Goal: Book appointment/travel/reservation

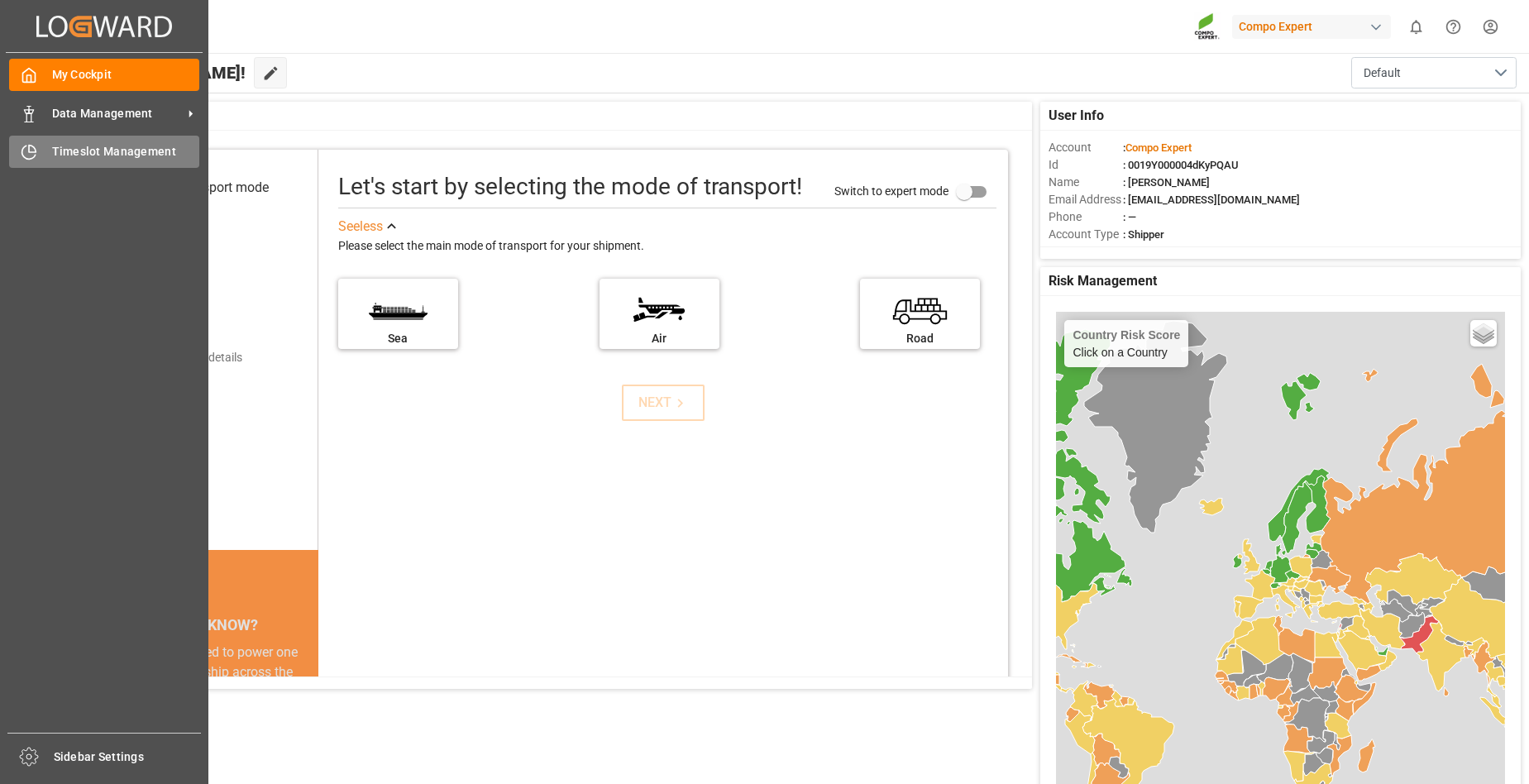
click at [88, 150] on span "Timeslot Management" at bounding box center [126, 151] width 148 height 17
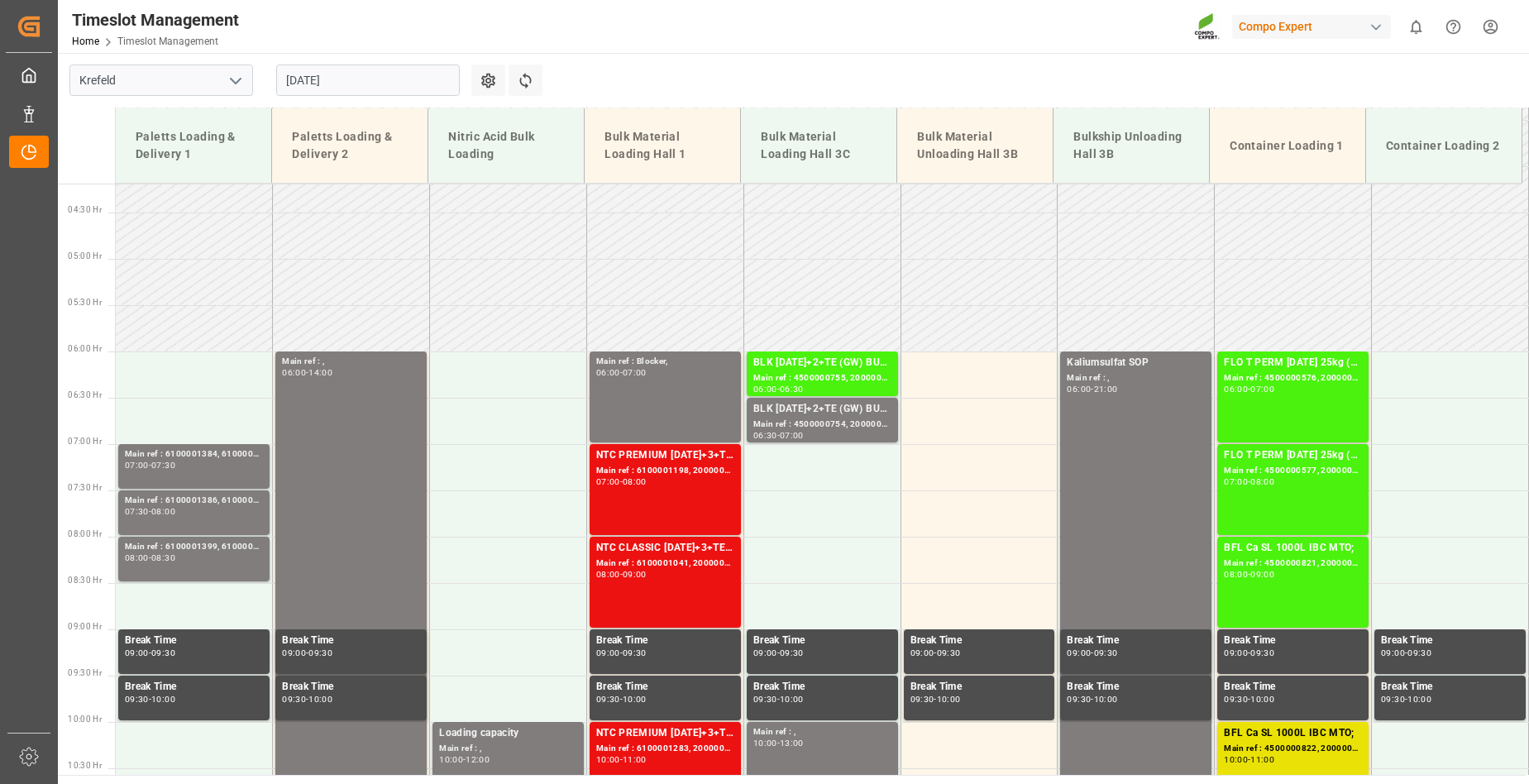
scroll to position [387, 0]
click at [355, 83] on input "[DATE]" at bounding box center [368, 79] width 184 height 31
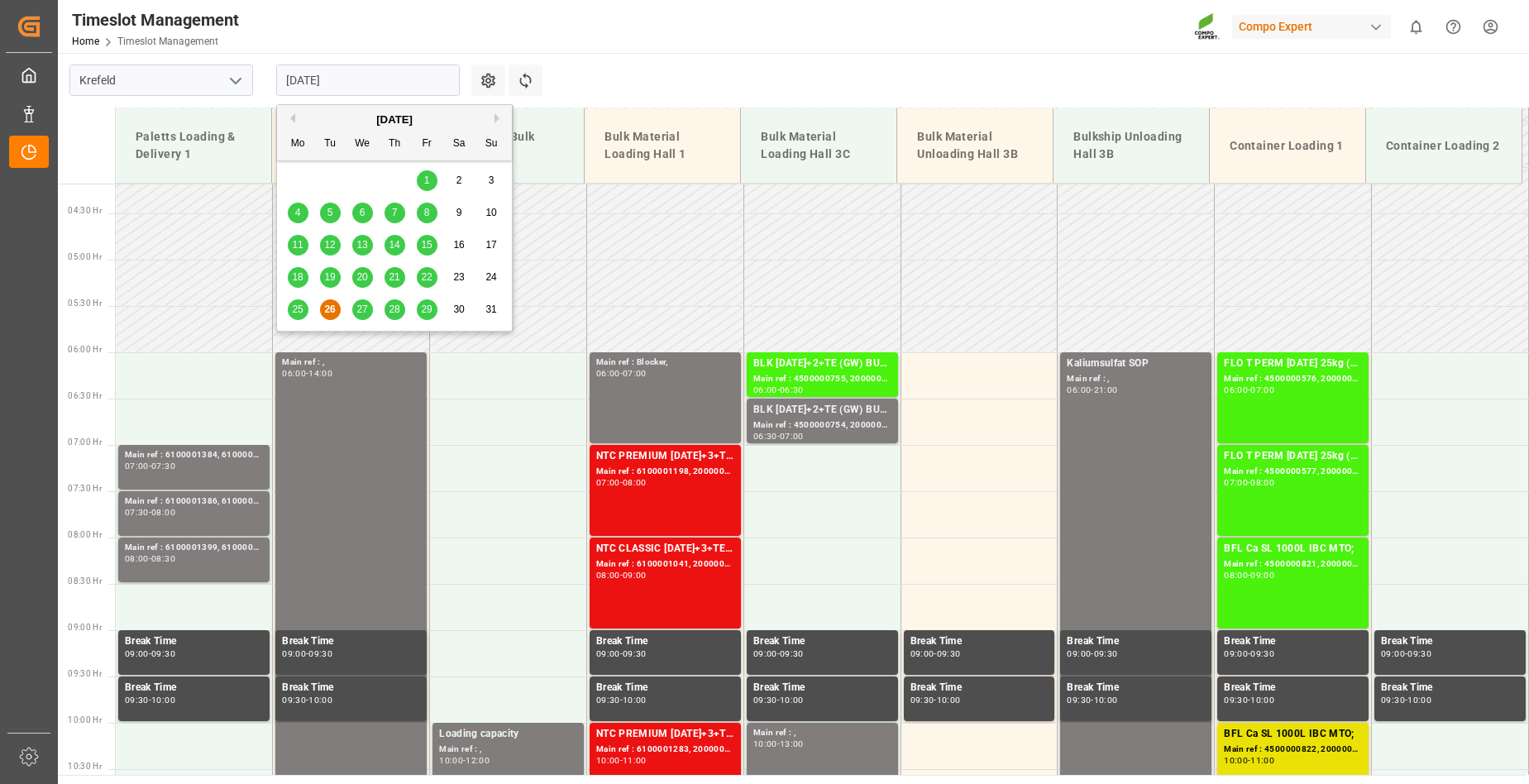
click at [358, 305] on span "27" at bounding box center [362, 309] width 11 height 12
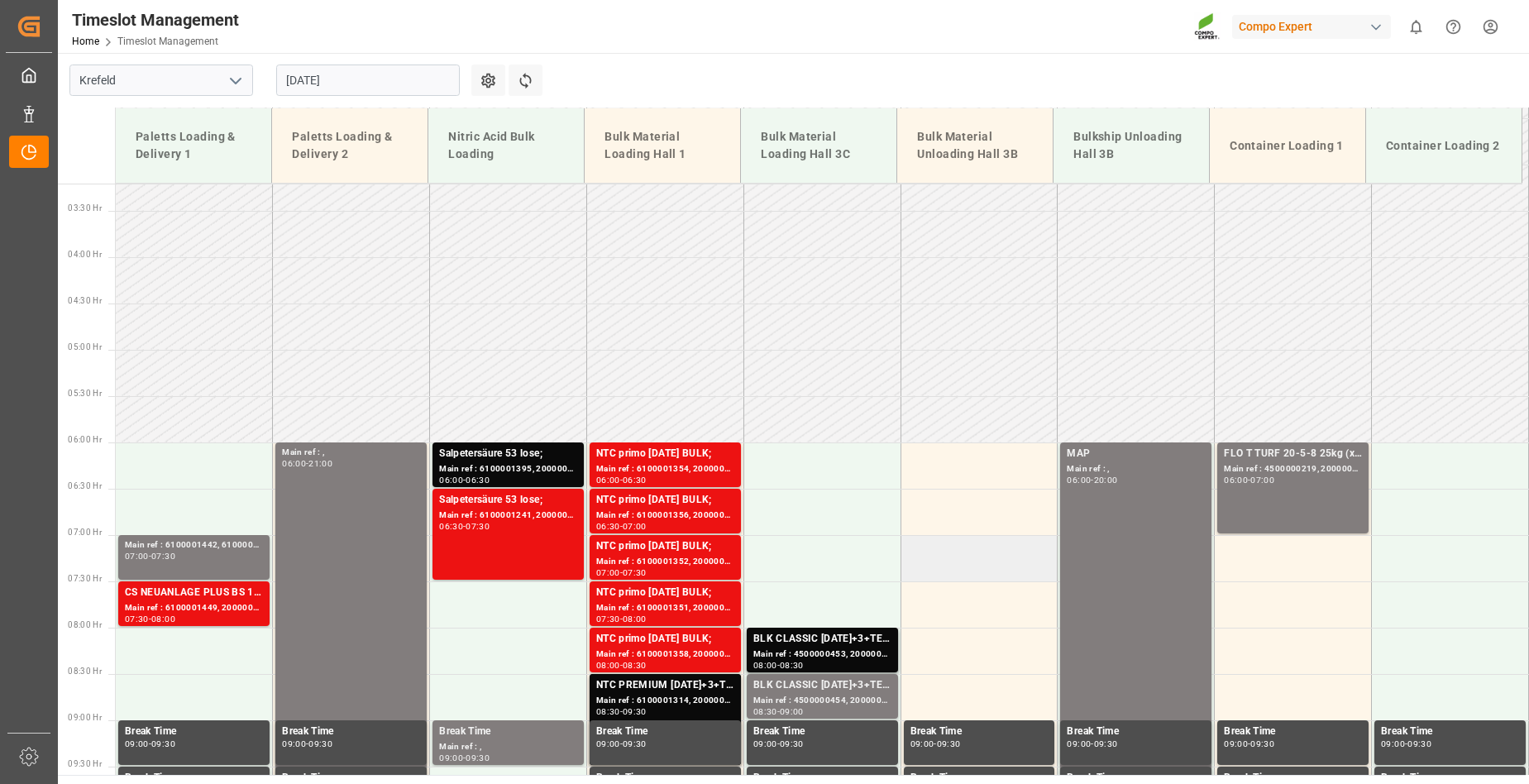
scroll to position [214, 0]
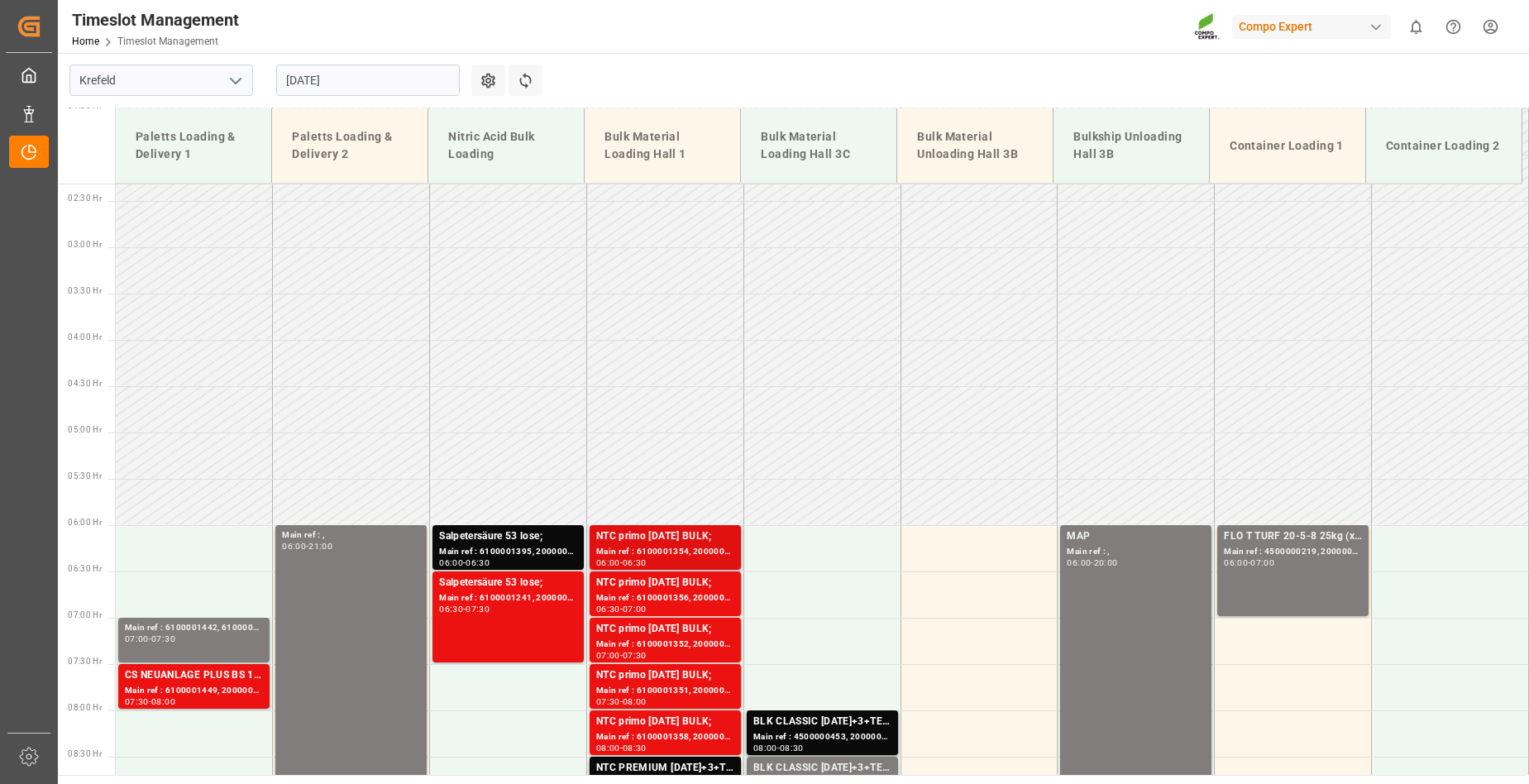
click at [670, 553] on div "Main ref : 6100001354, 2000000517;" at bounding box center [665, 552] width 138 height 14
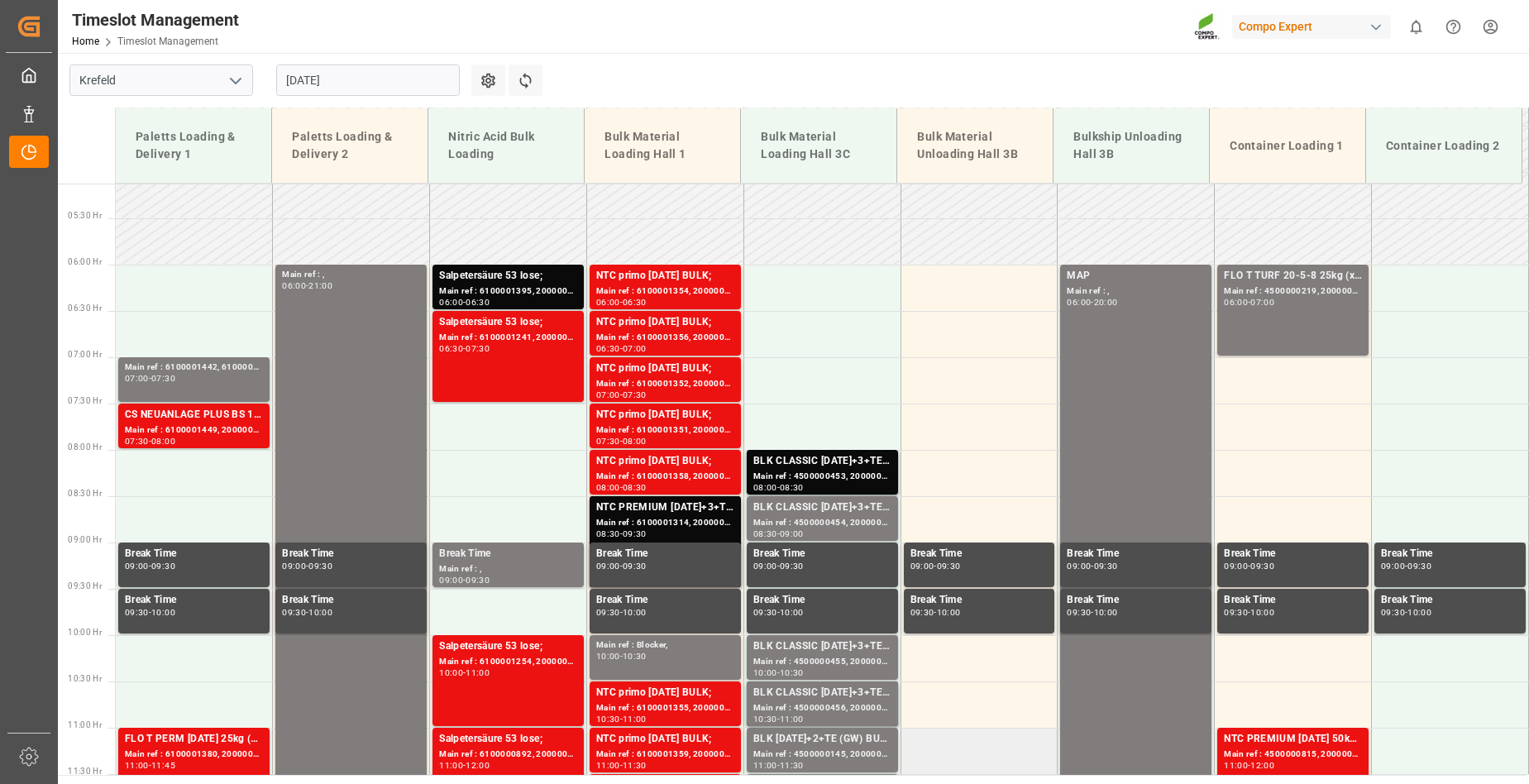
scroll to position [463, 0]
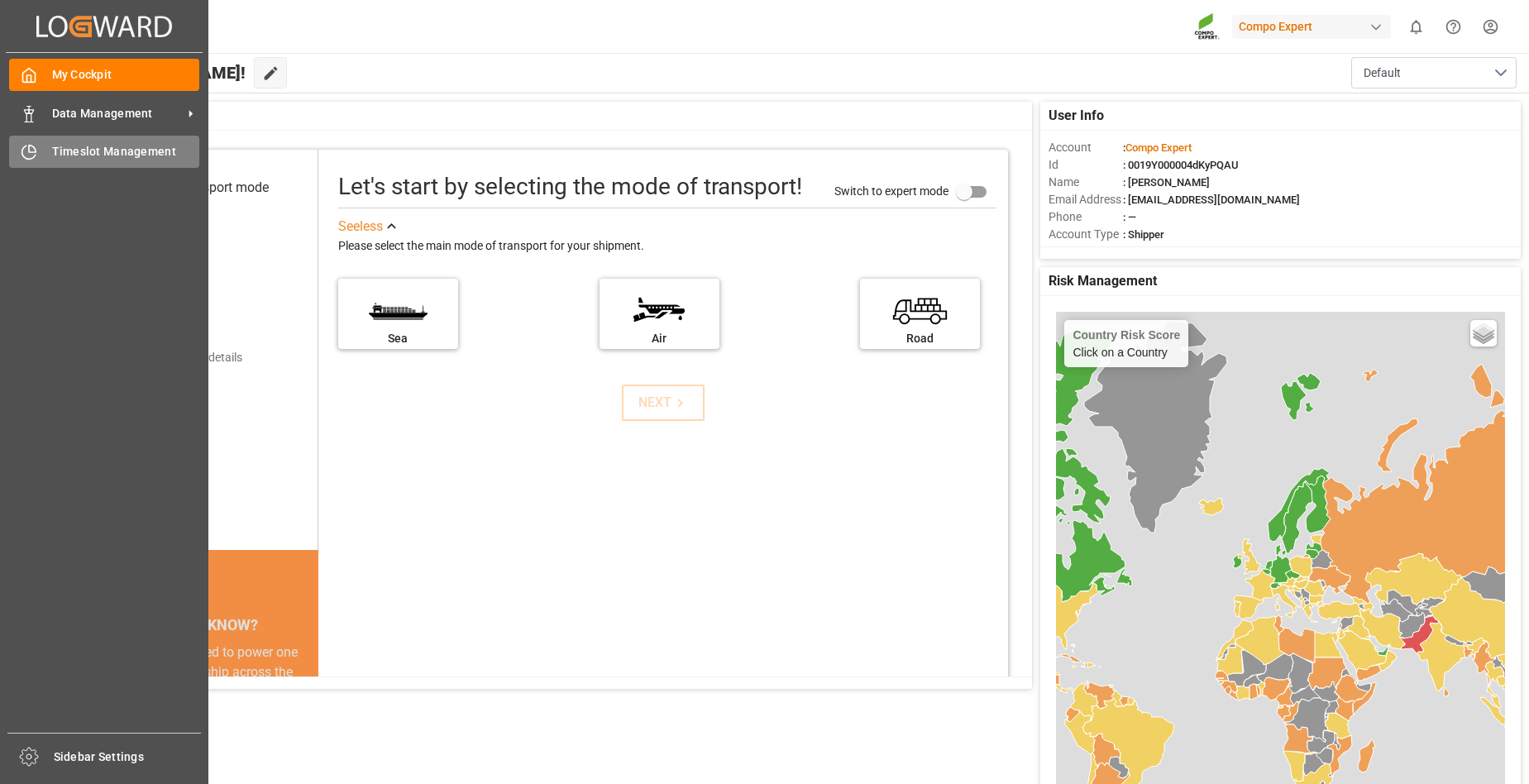
click at [33, 154] on icon at bounding box center [29, 152] width 17 height 17
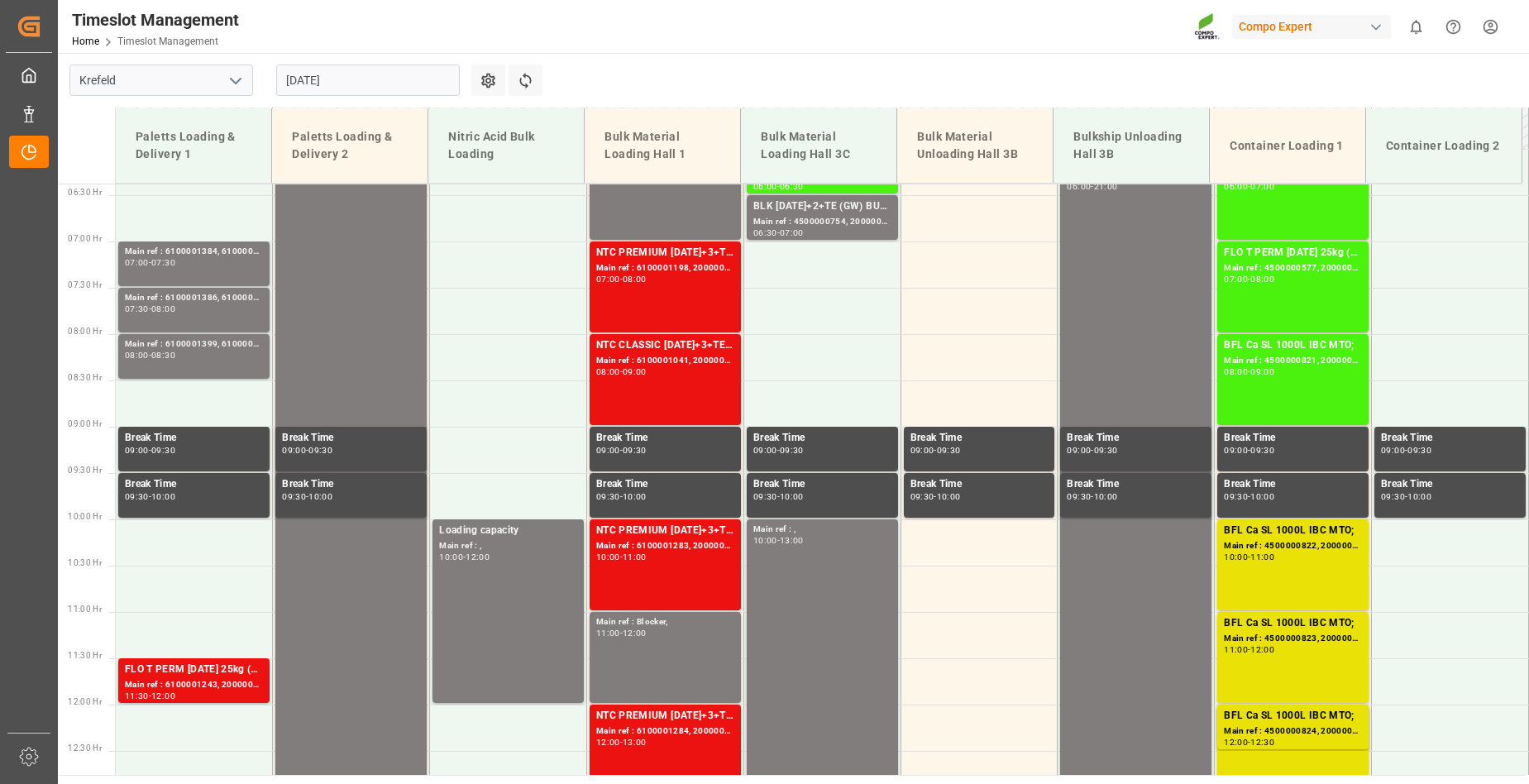
scroll to position [387, 0]
